Goal: Information Seeking & Learning: Understand process/instructions

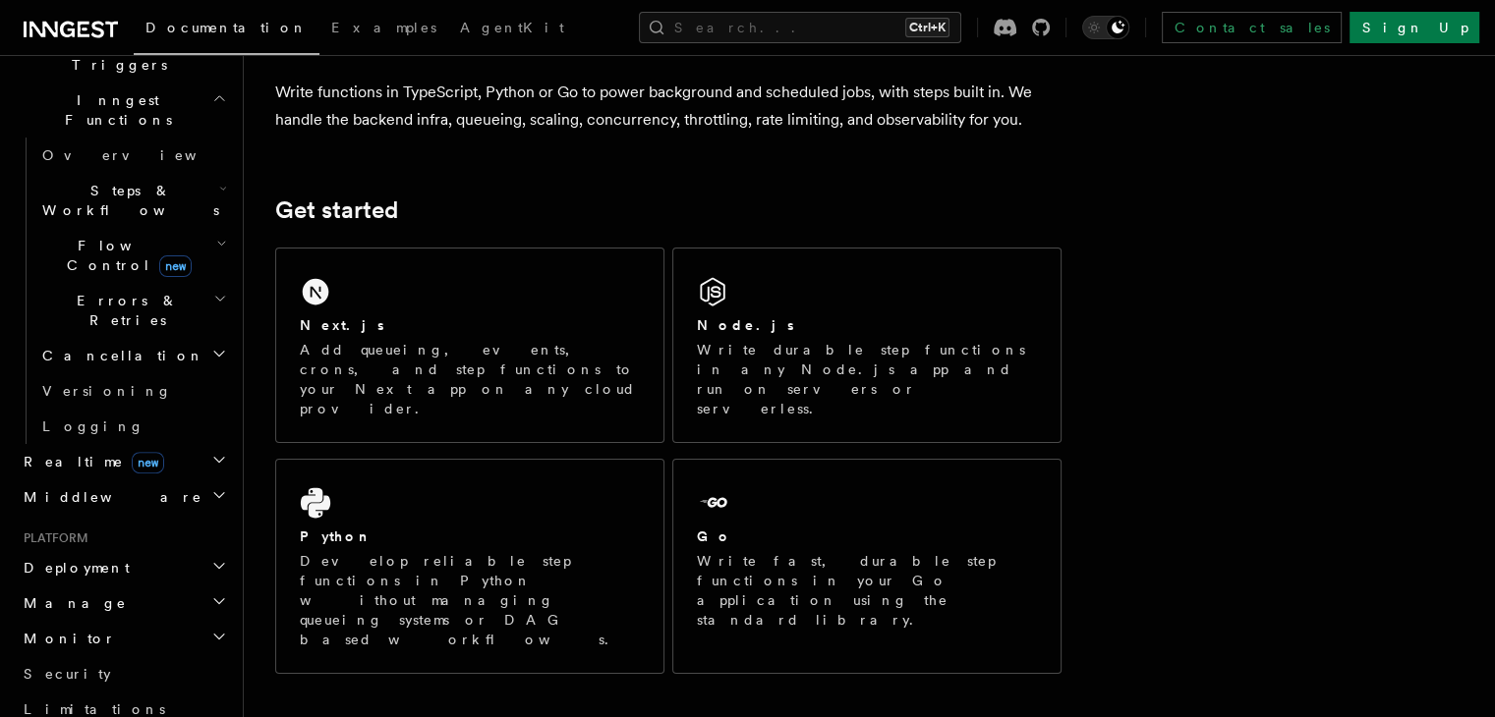
scroll to position [549, 0]
click at [143, 547] on h2 "Deployment" at bounding box center [123, 564] width 215 height 35
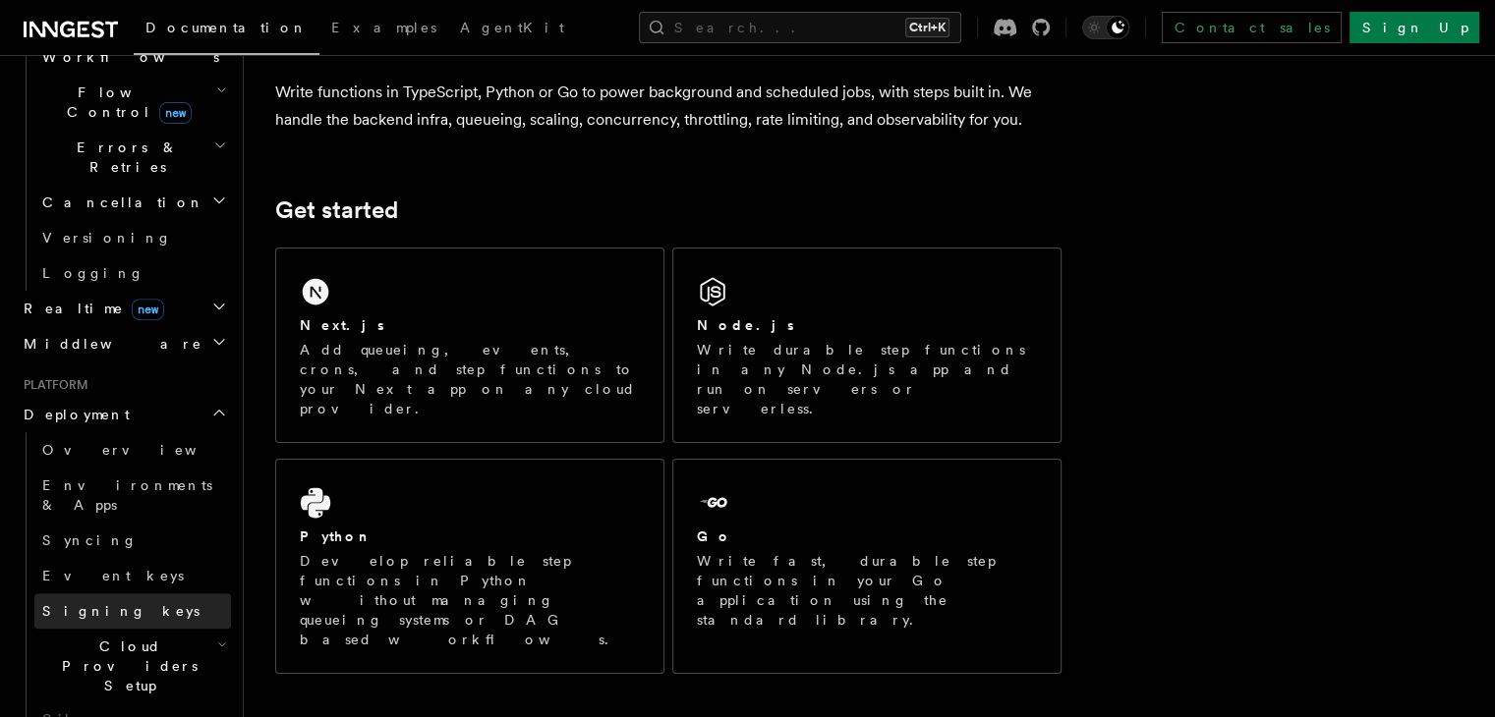
scroll to position [703, 0]
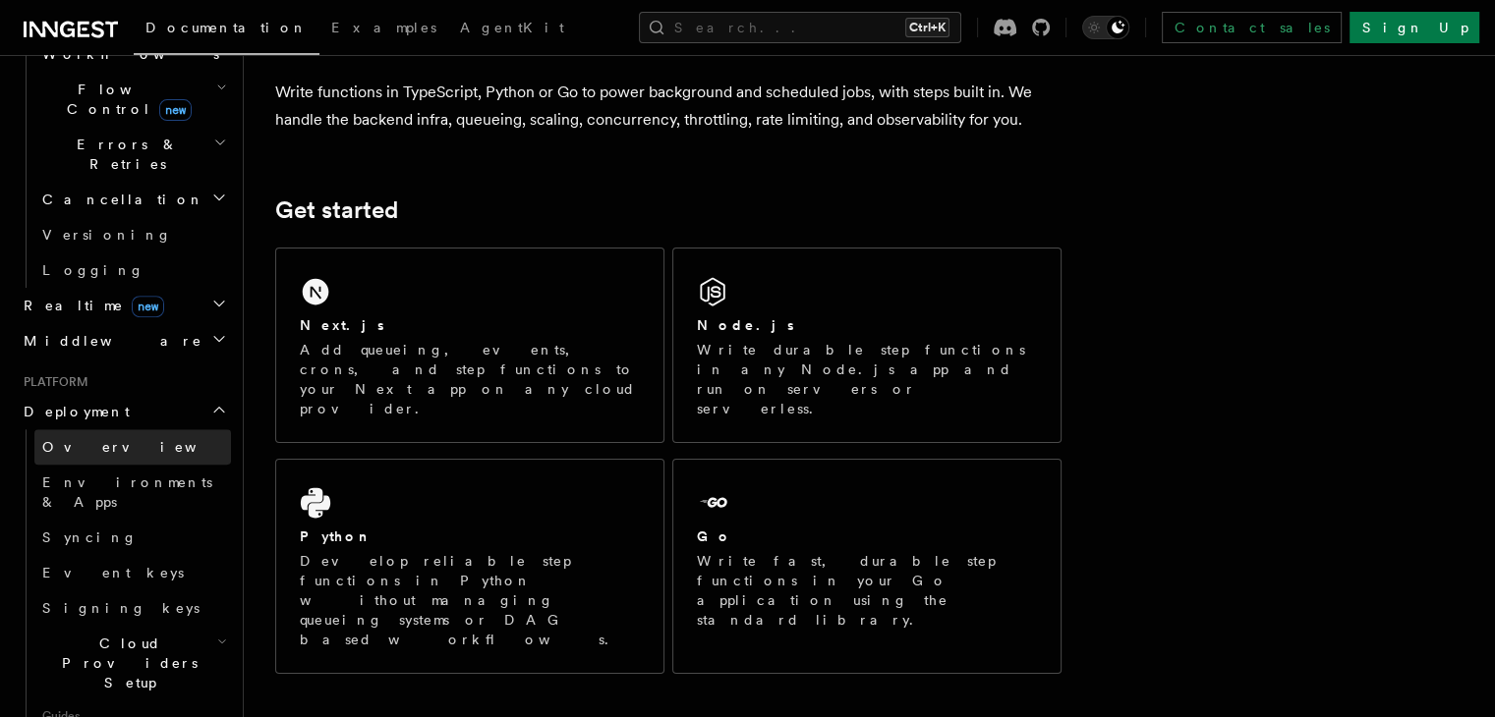
click at [98, 439] on span "Overview" at bounding box center [143, 447] width 202 height 16
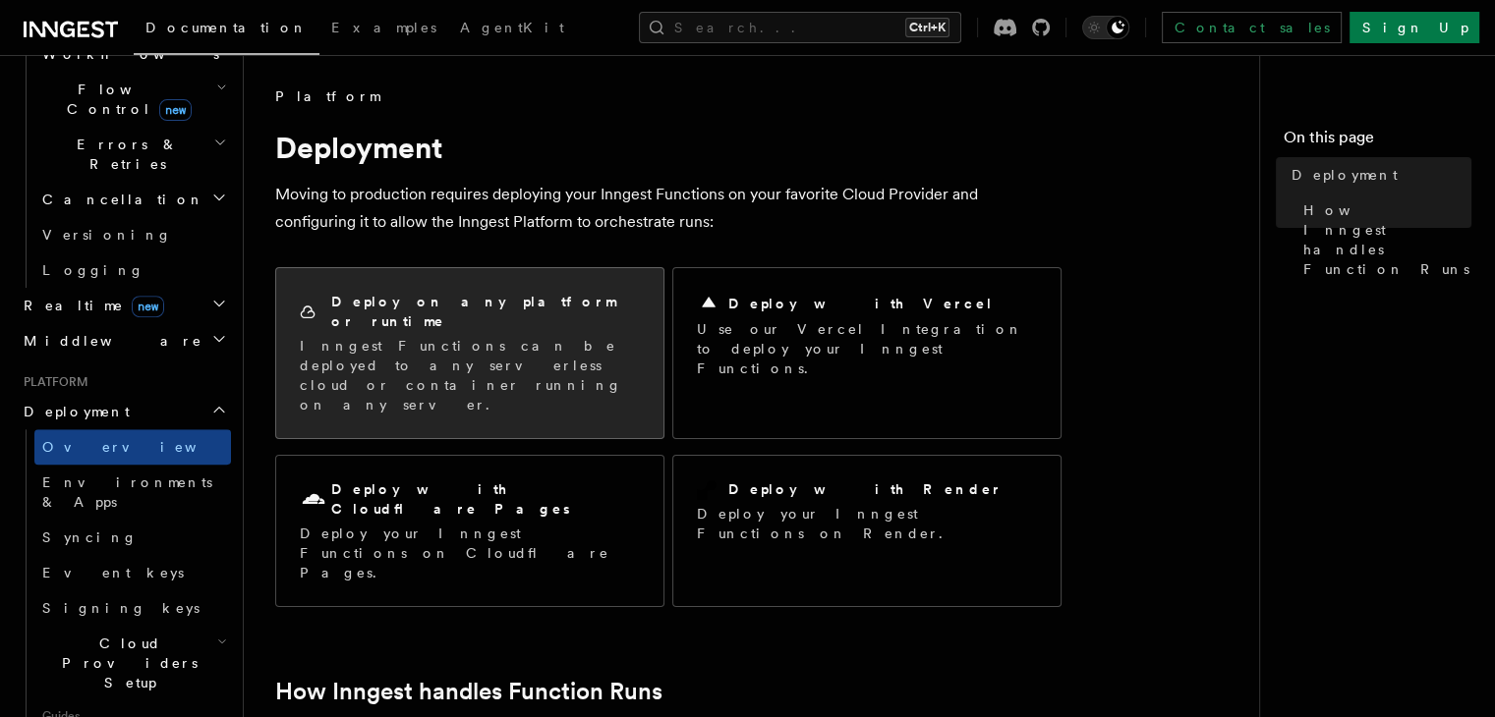
scroll to position [43, 0]
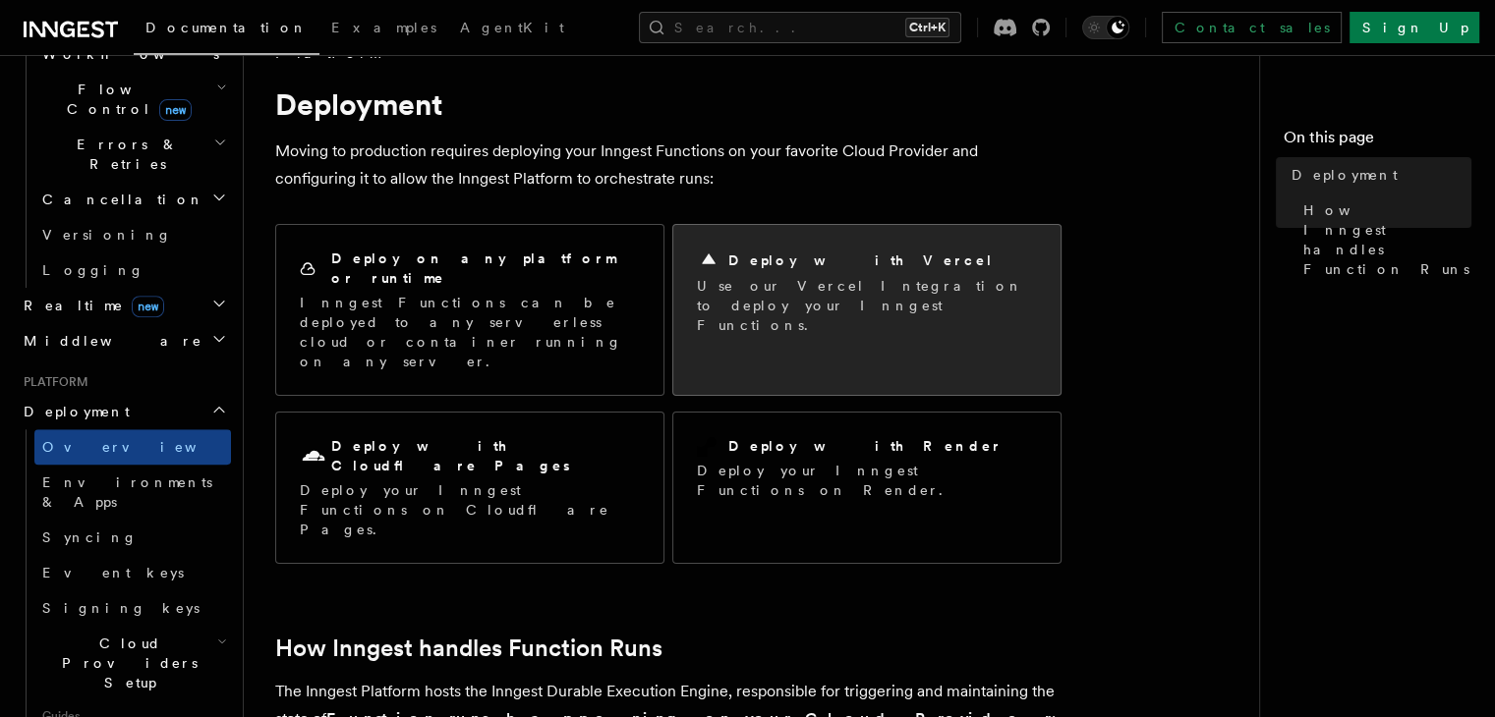
click at [794, 268] on h2 "Deploy with Vercel" at bounding box center [860, 261] width 265 height 20
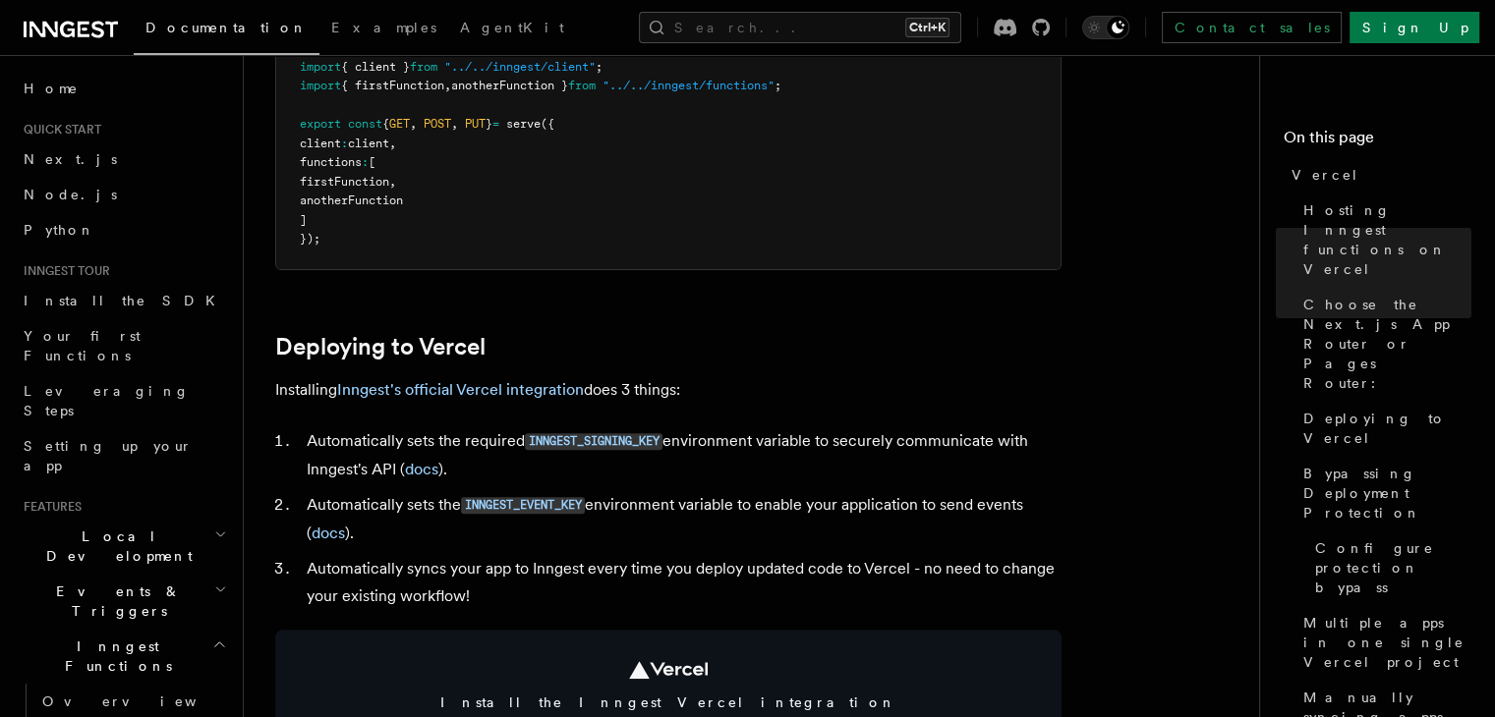
scroll to position [652, 0]
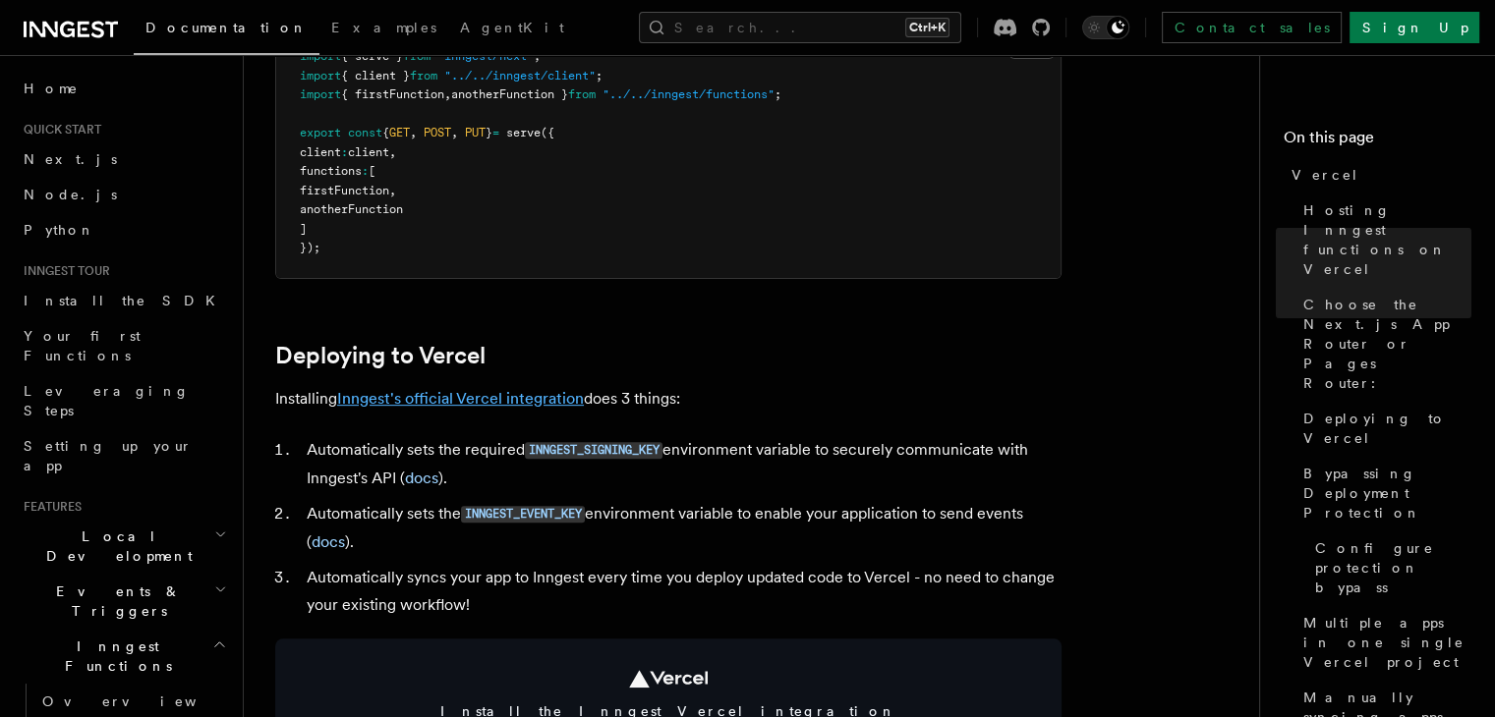
click at [507, 396] on link "Inngest's official Vercel integration" at bounding box center [460, 398] width 247 height 19
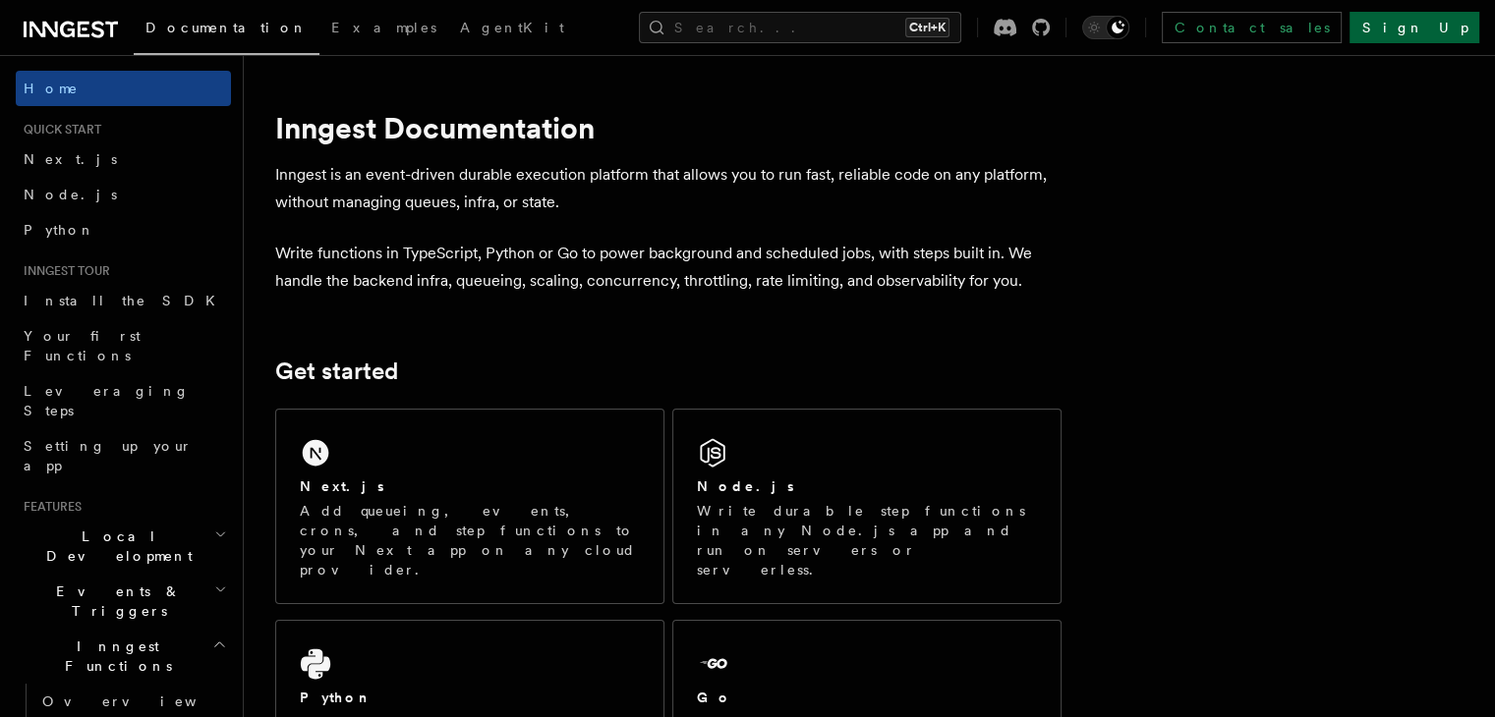
click at [1447, 27] on link "Sign Up" at bounding box center [1414, 27] width 130 height 31
